Goal: Information Seeking & Learning: Learn about a topic

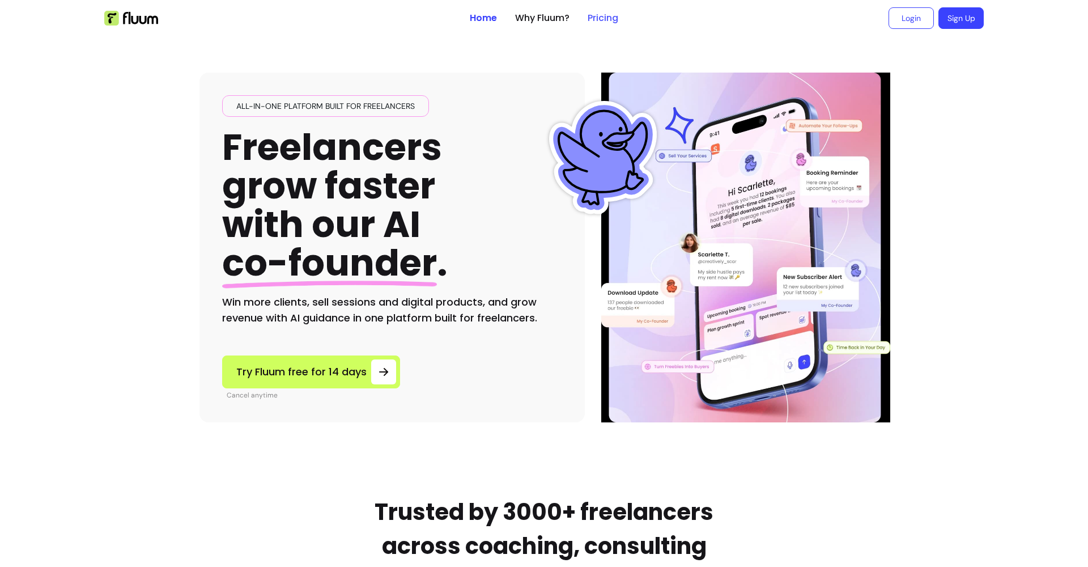
click at [601, 17] on link "Pricing" at bounding box center [603, 18] width 31 height 14
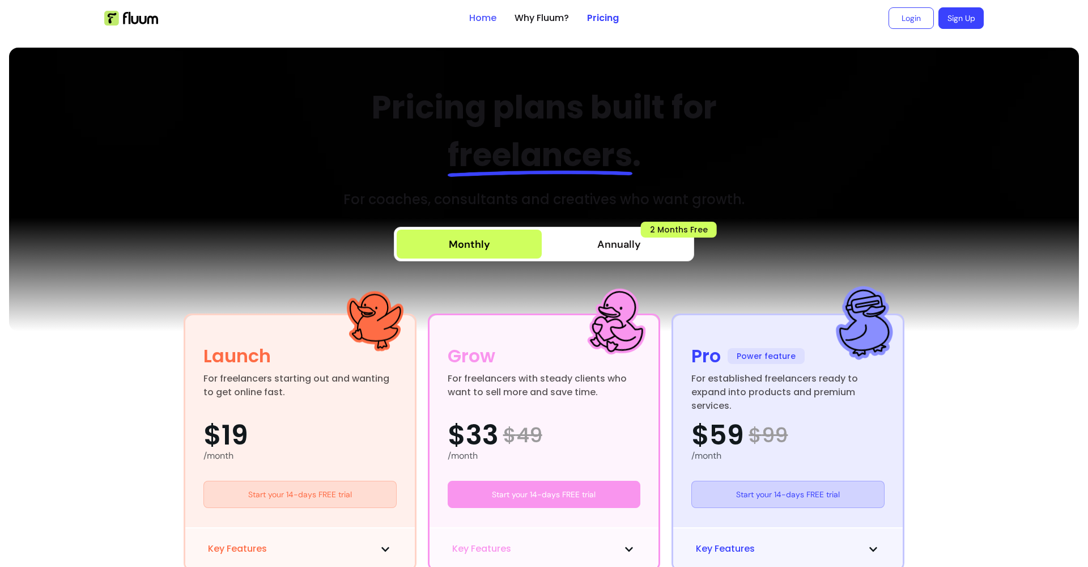
click at [474, 15] on link "Home" at bounding box center [482, 18] width 27 height 14
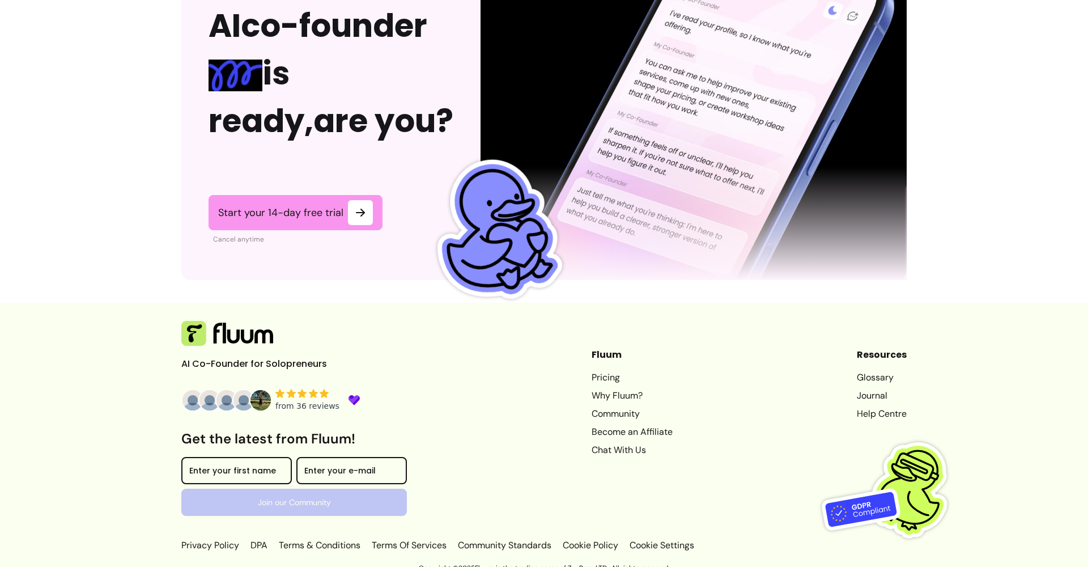
scroll to position [2751, 0]
click at [348, 395] on icon at bounding box center [353, 399] width 10 height 8
click at [215, 389] on img at bounding box center [226, 400] width 23 height 23
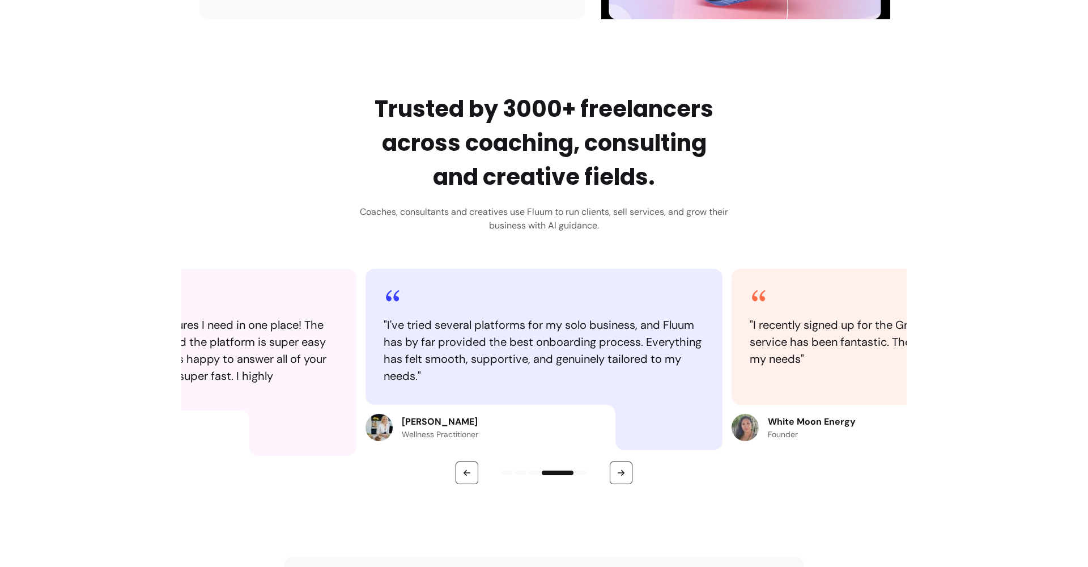
scroll to position [0, 0]
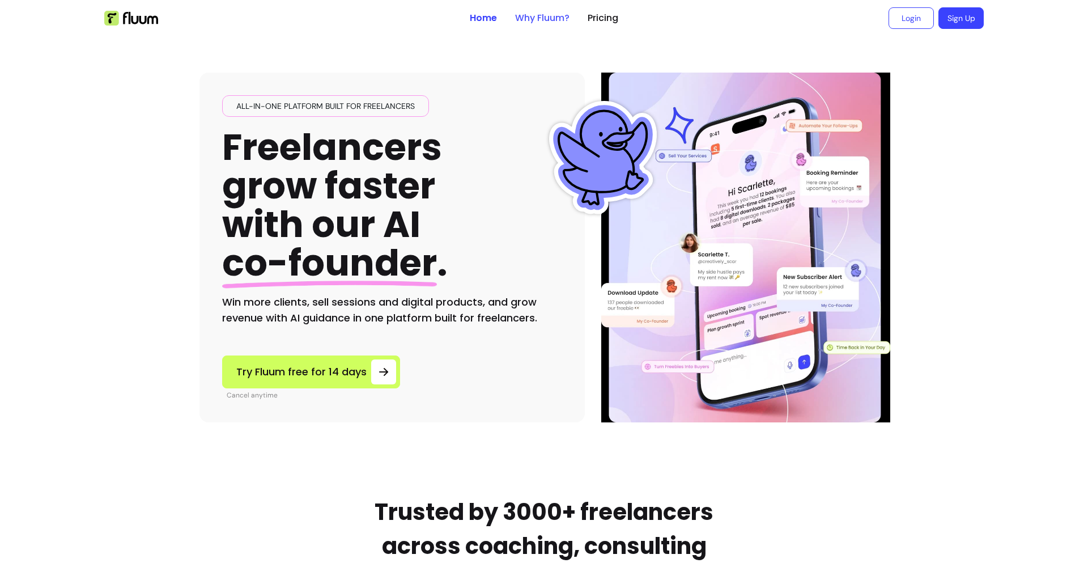
click at [523, 14] on link "Why Fluum?" at bounding box center [542, 18] width 54 height 14
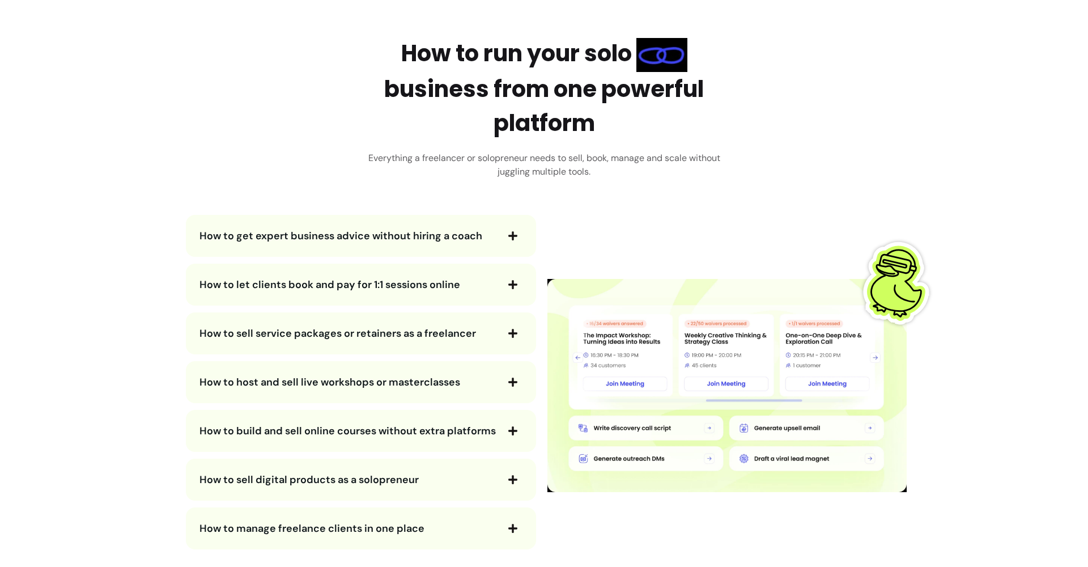
scroll to position [1926, 0]
click at [433, 282] on span "How to let clients book and pay for 1:1 sessions online" at bounding box center [329, 284] width 261 height 14
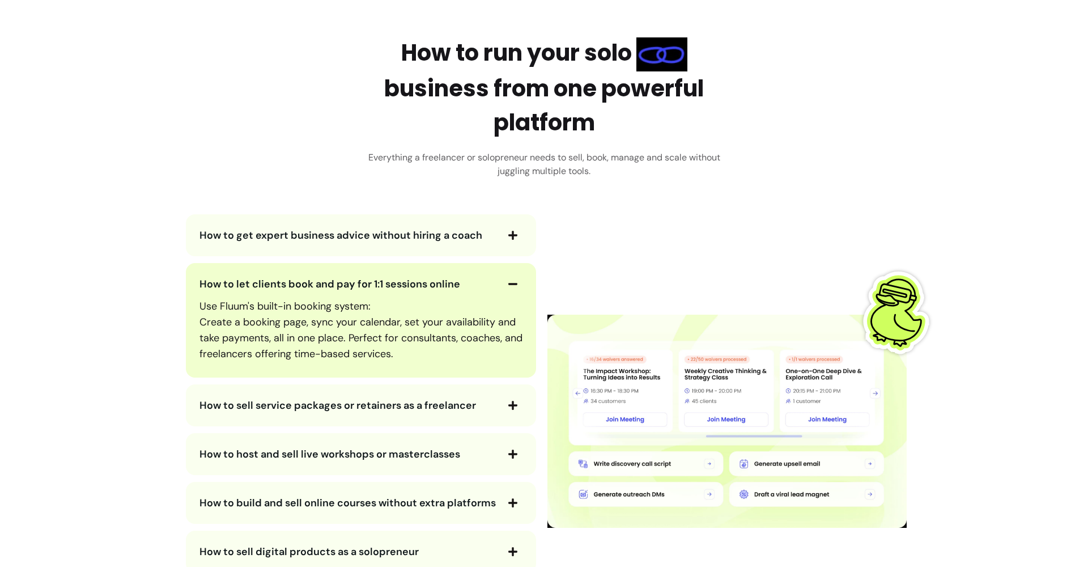
click at [433, 282] on span "How to let clients book and pay for 1:1 sessions online" at bounding box center [329, 284] width 261 height 14
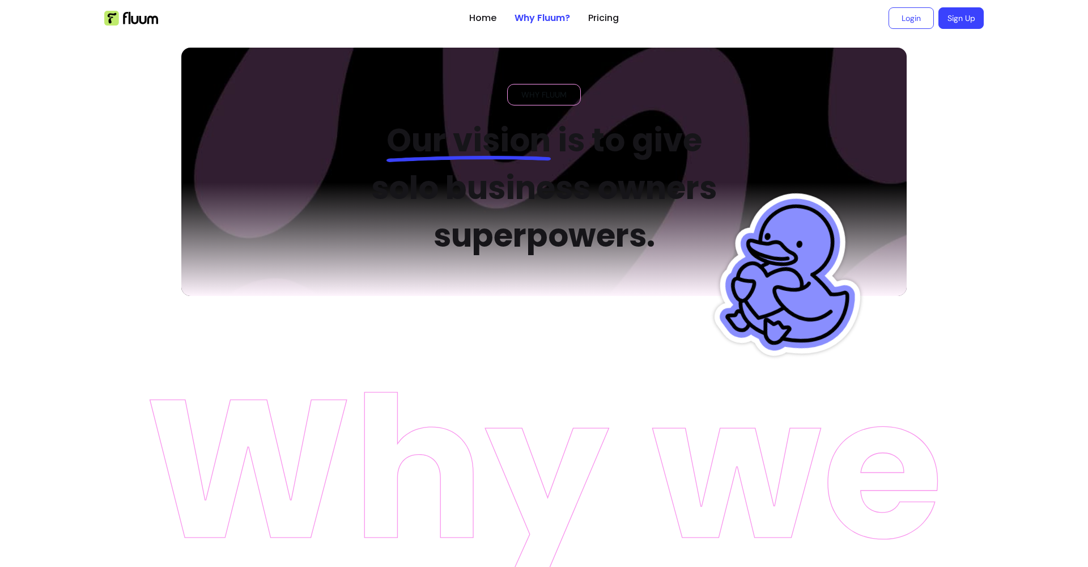
scroll to position [0, 0]
click at [616, 19] on header "Home Why Fluum? Pricing Login Sign Up open navigation menu" at bounding box center [544, 18] width 907 height 36
click at [601, 19] on link "Pricing" at bounding box center [603, 18] width 31 height 14
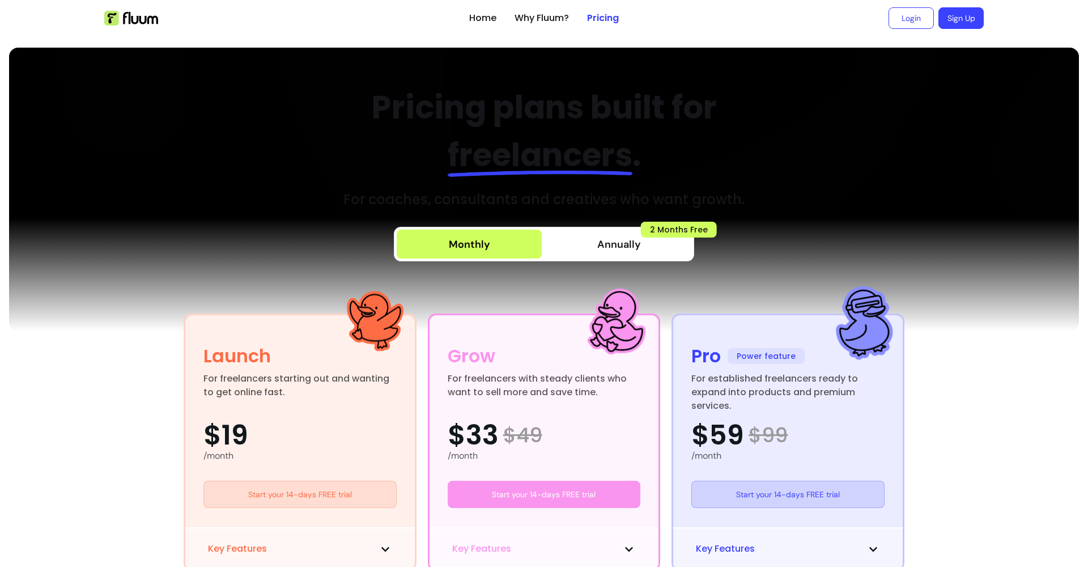
scroll to position [-1, 0]
